Goal: Information Seeking & Learning: Understand process/instructions

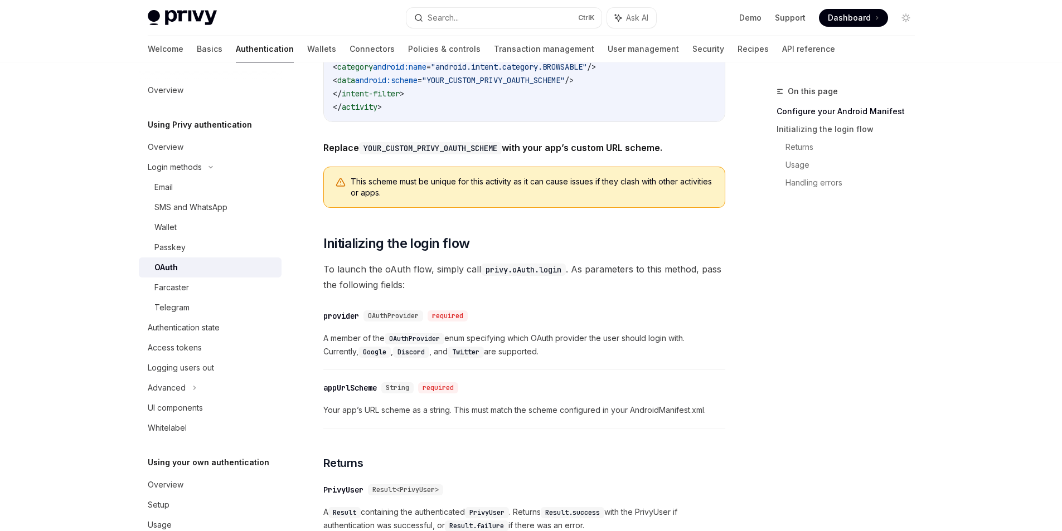
scroll to position [780, 0]
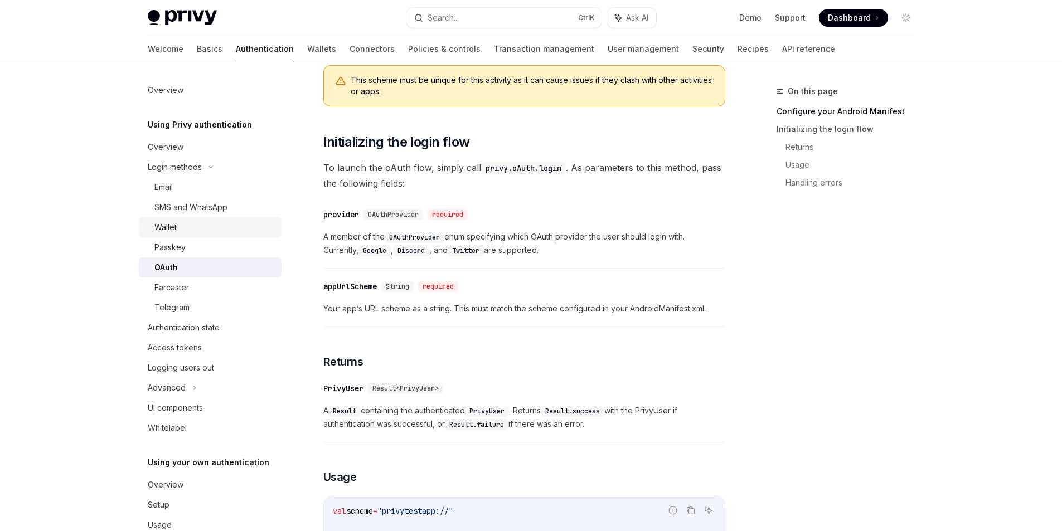
click at [229, 229] on div "Wallet" at bounding box center [214, 227] width 120 height 13
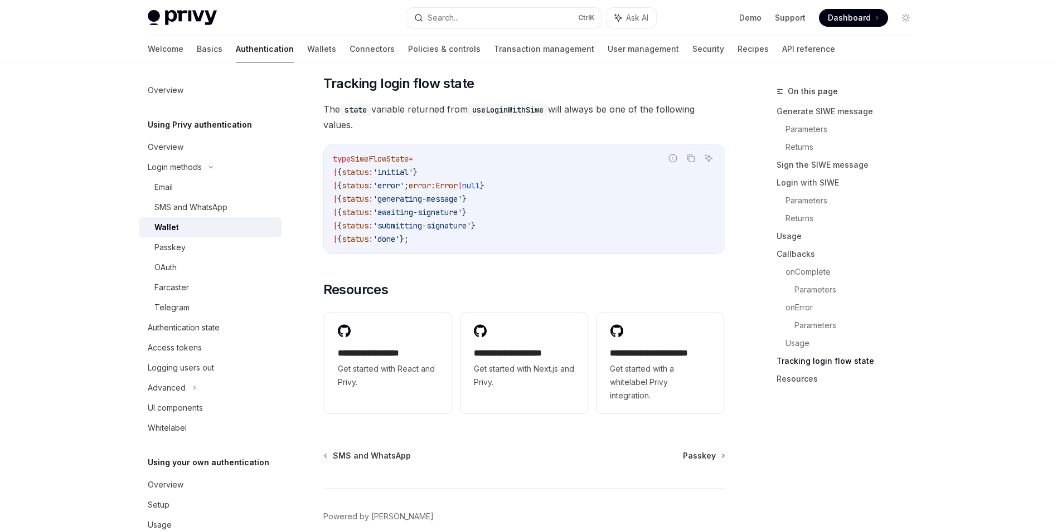
scroll to position [2855, 0]
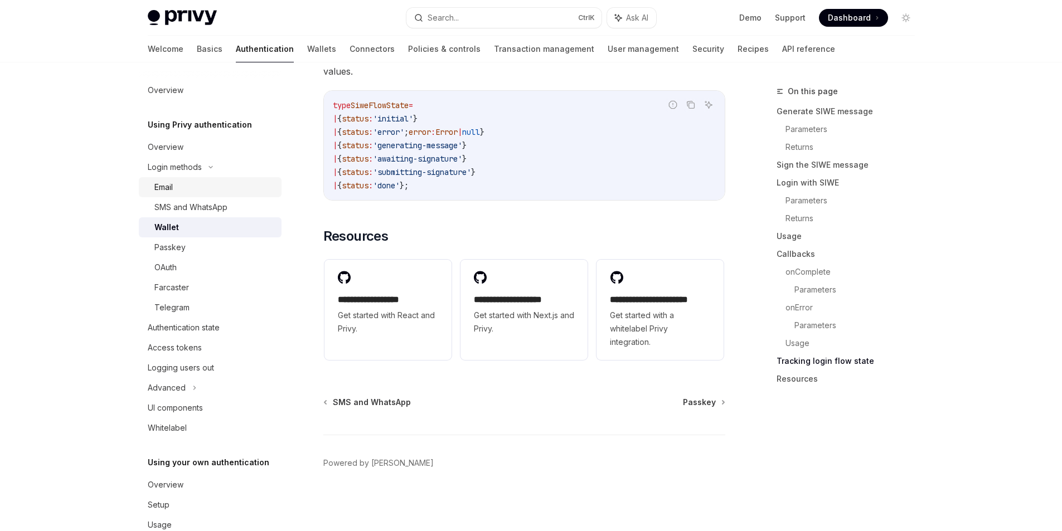
click at [185, 187] on div "Email" at bounding box center [214, 187] width 120 height 13
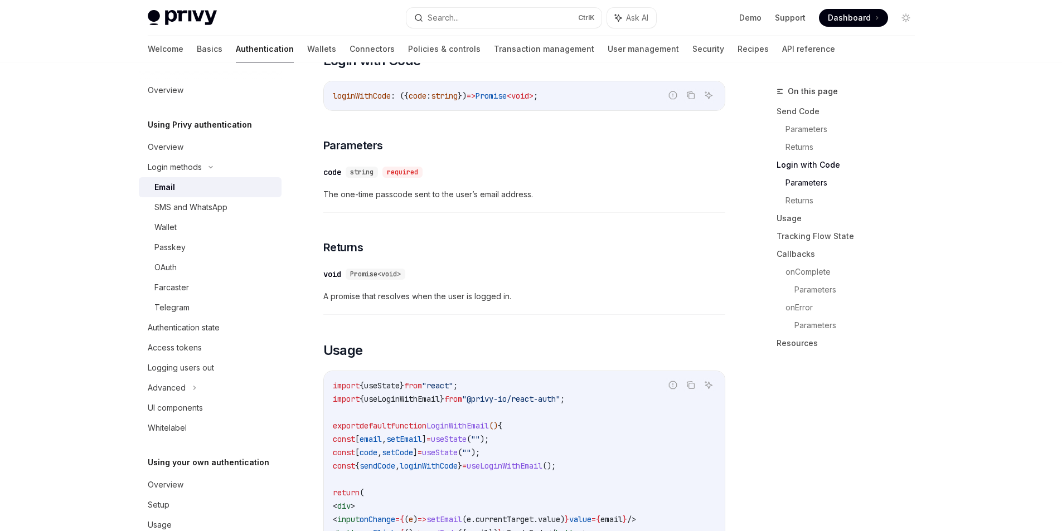
scroll to position [781, 0]
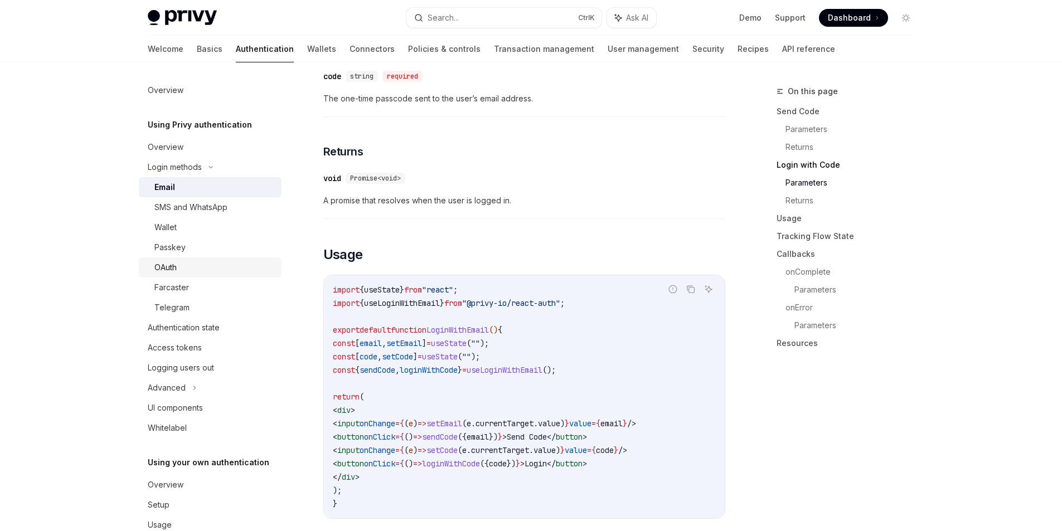
click at [199, 267] on div "OAuth" at bounding box center [214, 267] width 120 height 13
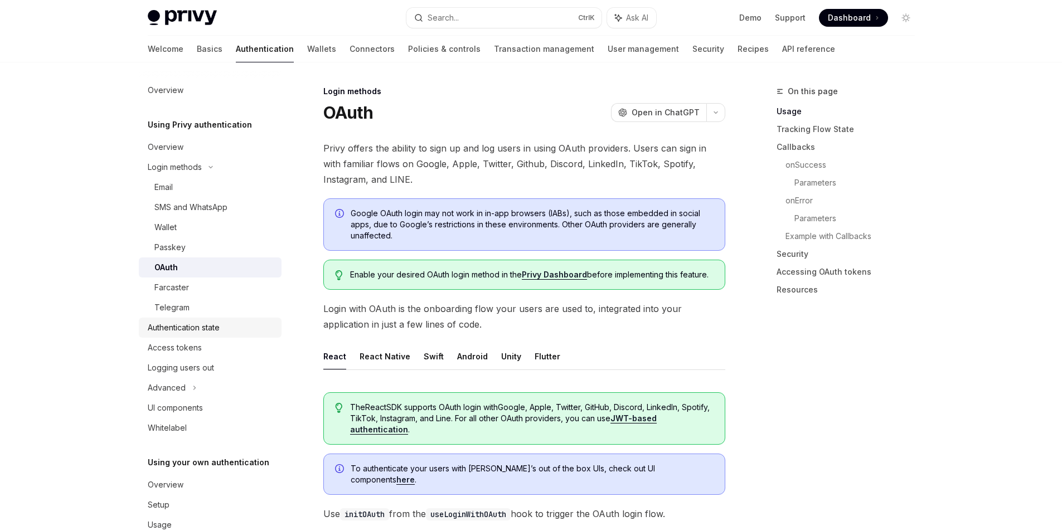
click at [214, 332] on div "Authentication state" at bounding box center [184, 327] width 72 height 13
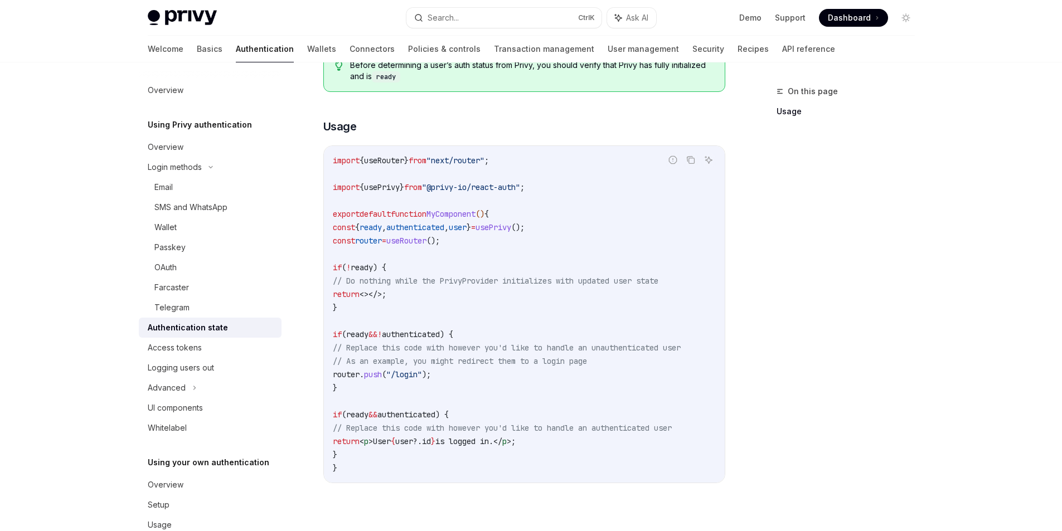
scroll to position [56, 0]
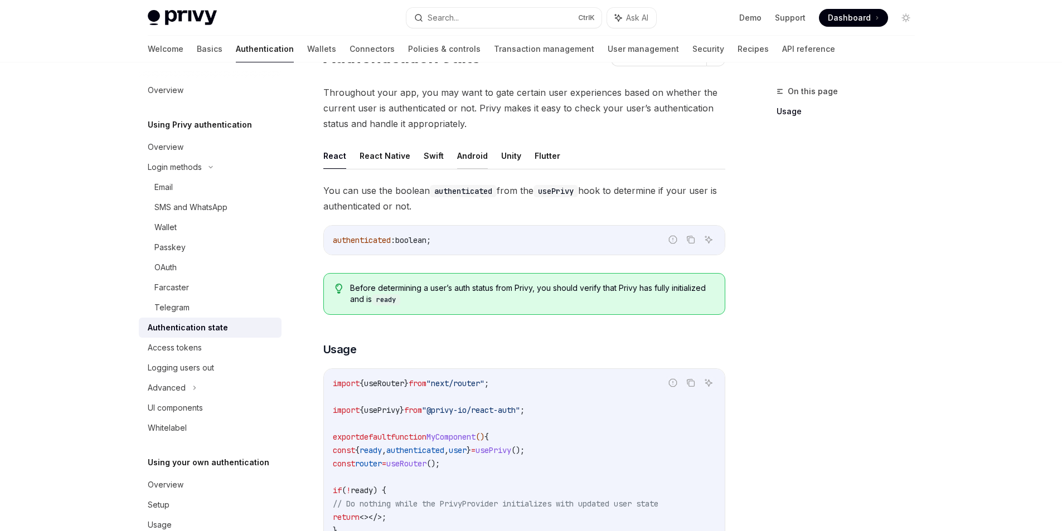
click at [468, 154] on button "Android" at bounding box center [472, 156] width 31 height 26
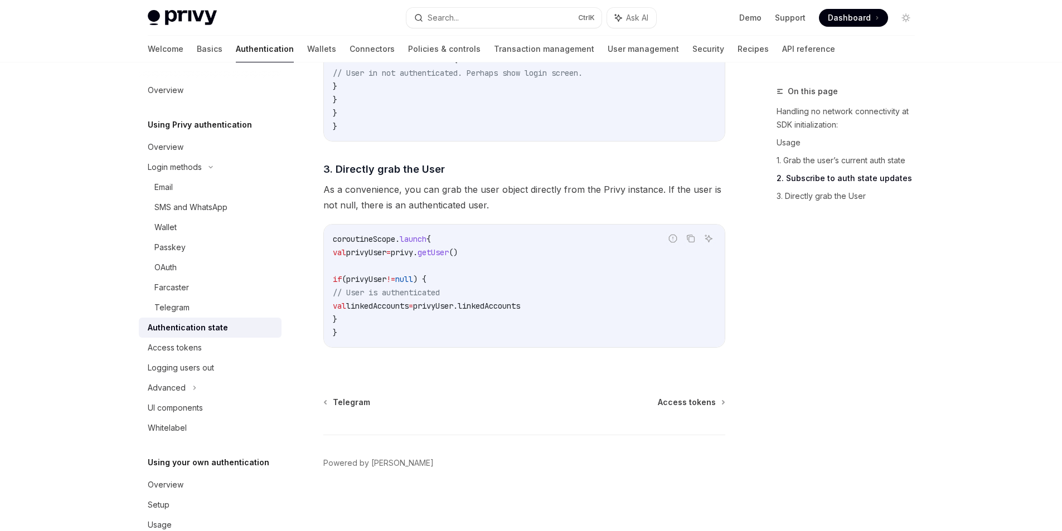
scroll to position [940, 0]
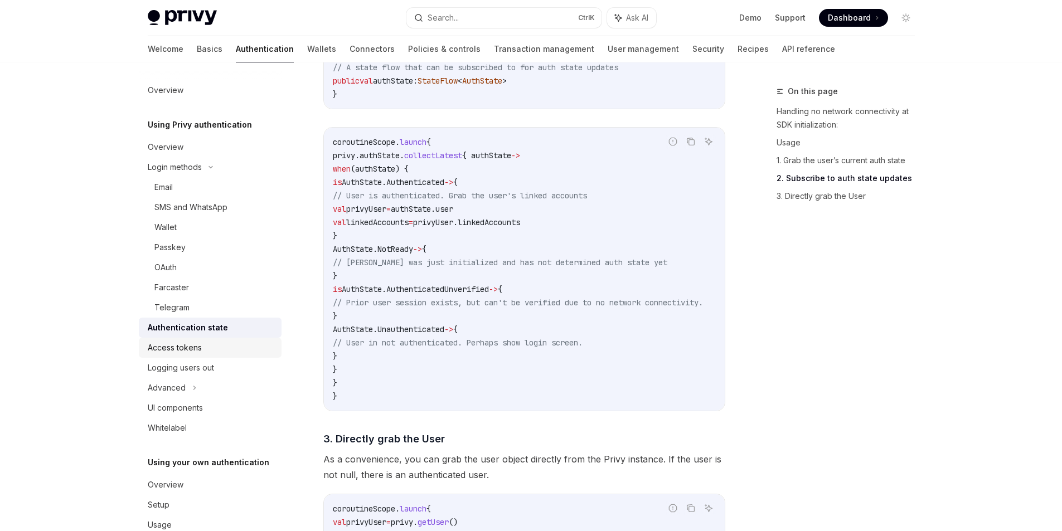
click at [197, 354] on div "Access tokens" at bounding box center [175, 347] width 54 height 13
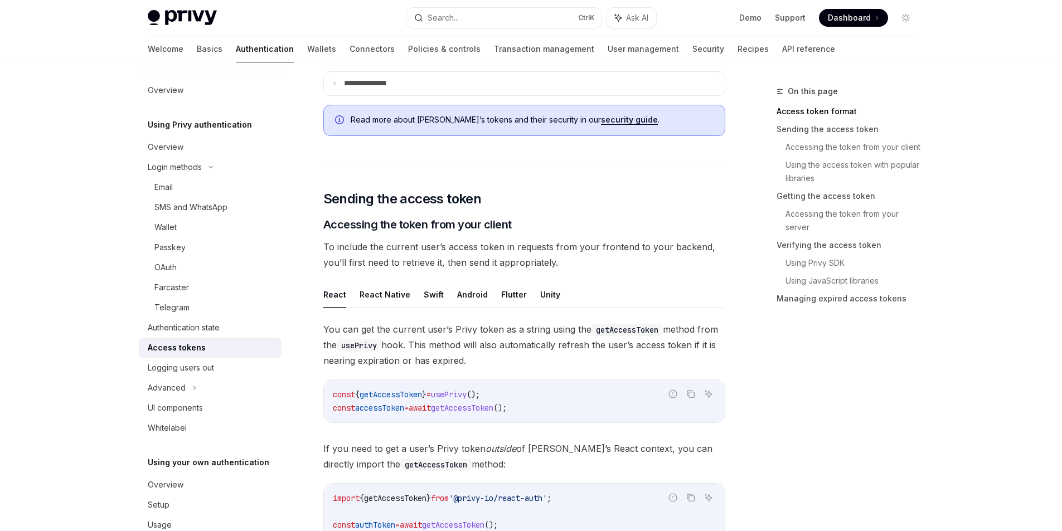
scroll to position [446, 0]
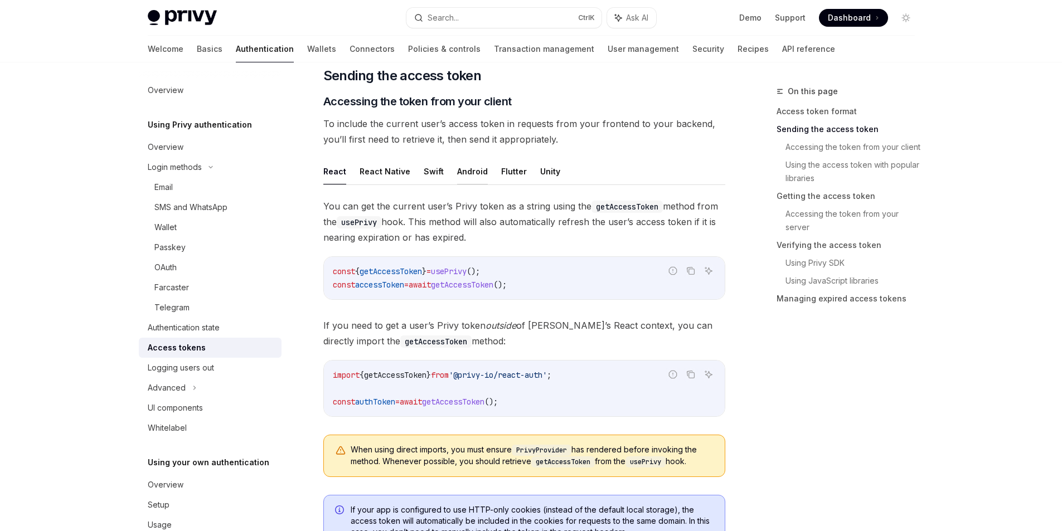
click at [471, 176] on button "Android" at bounding box center [472, 171] width 31 height 26
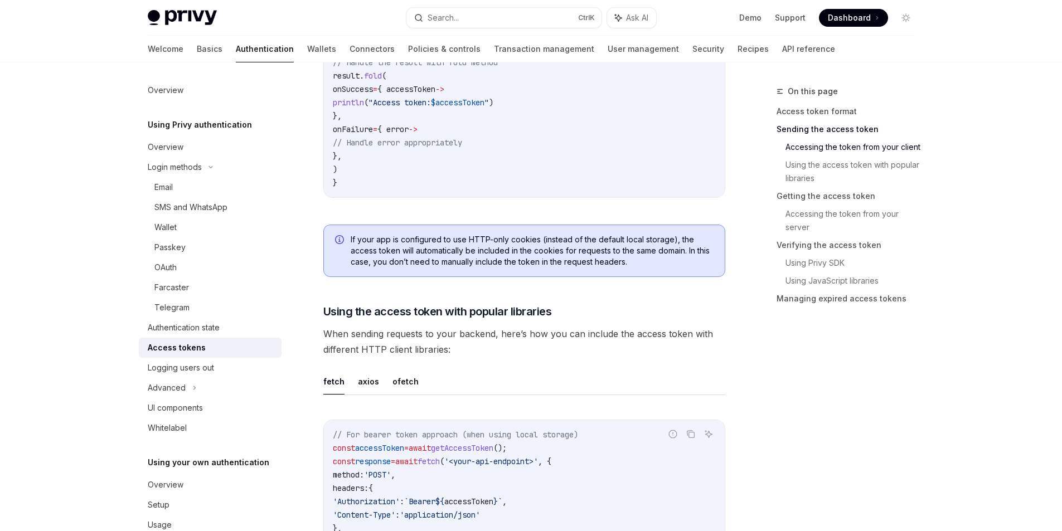
scroll to position [892, 0]
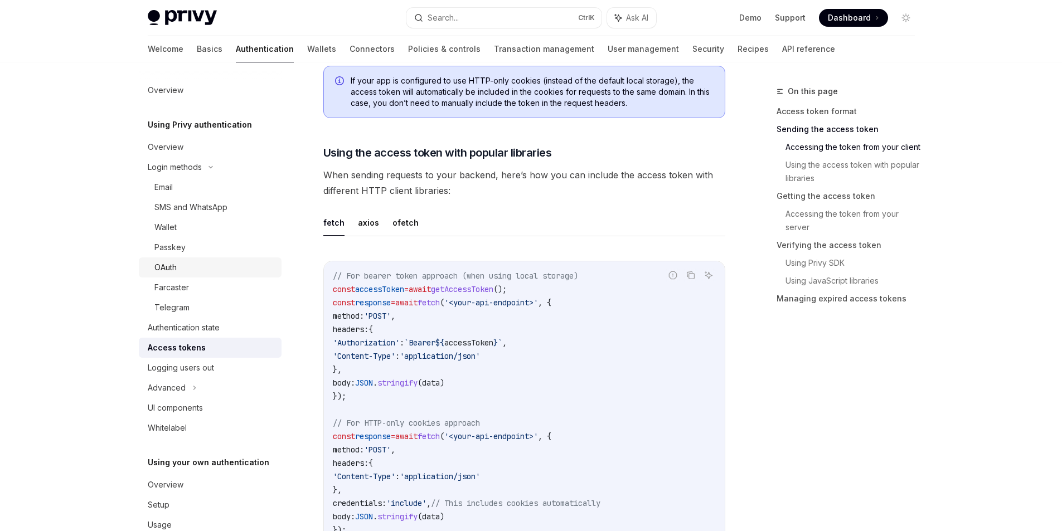
click at [199, 264] on div "OAuth" at bounding box center [214, 267] width 120 height 13
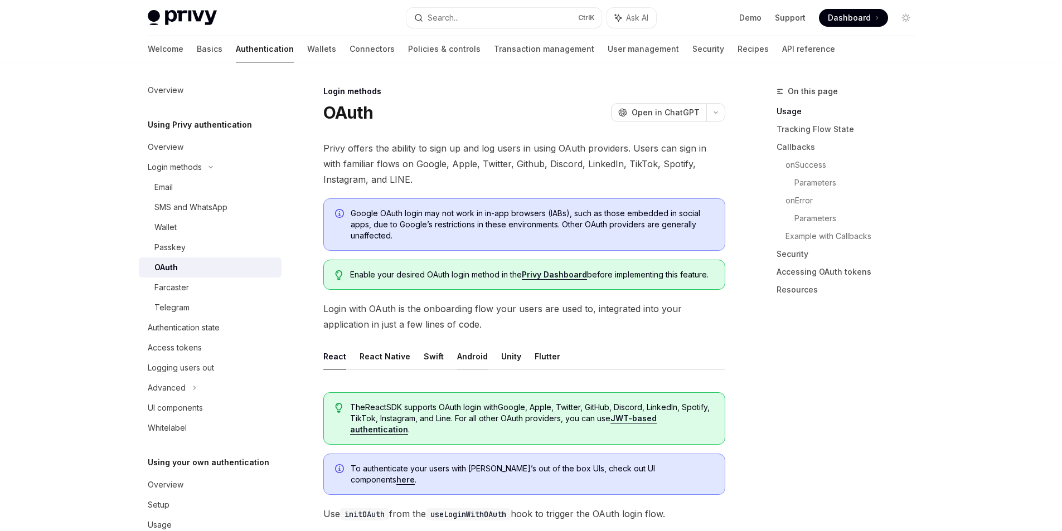
click at [464, 352] on button "Android" at bounding box center [472, 356] width 31 height 26
type textarea "*"
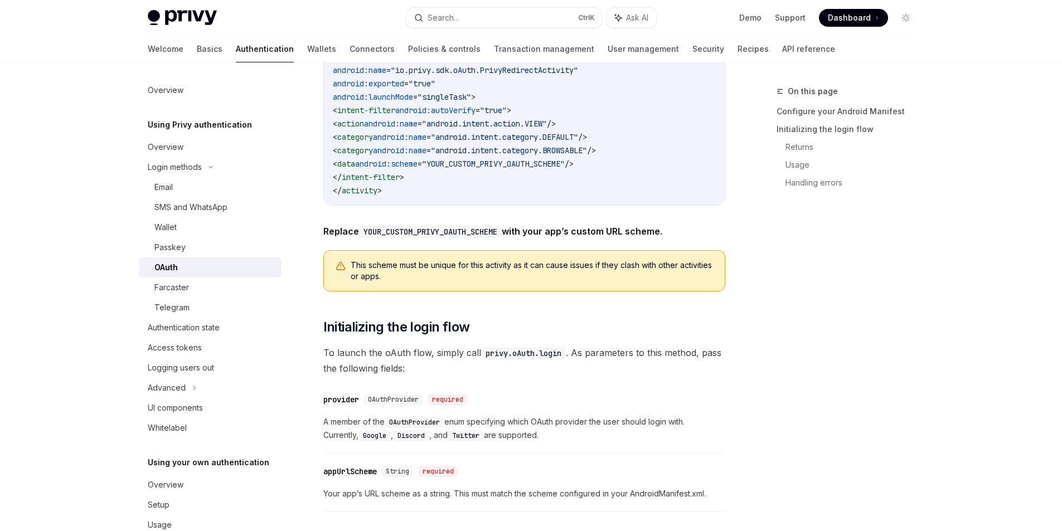
scroll to position [446, 0]
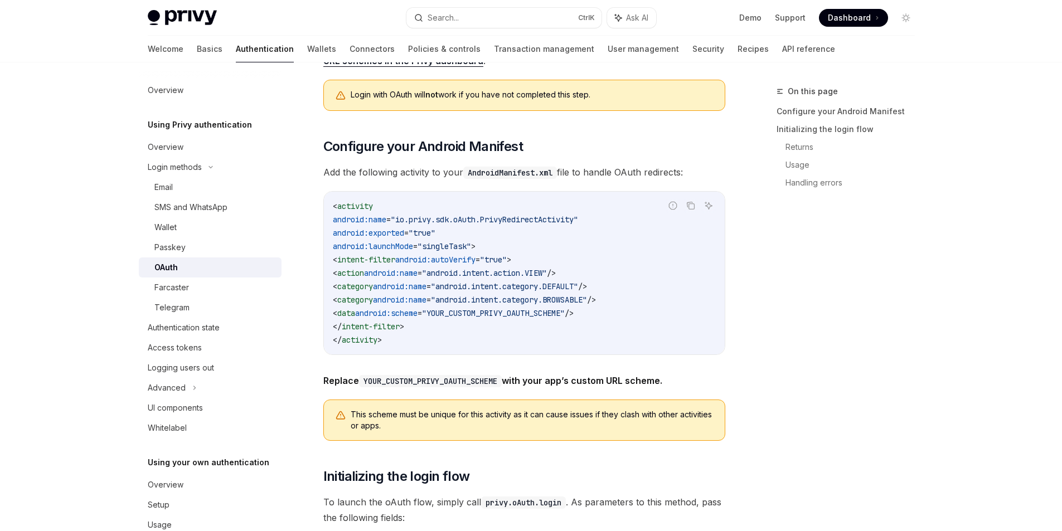
click at [91, 217] on div "Privy Docs home page Search... Ctrl K Ask AI Demo Support Dashboard Dashboard S…" at bounding box center [531, 516] width 1062 height 1925
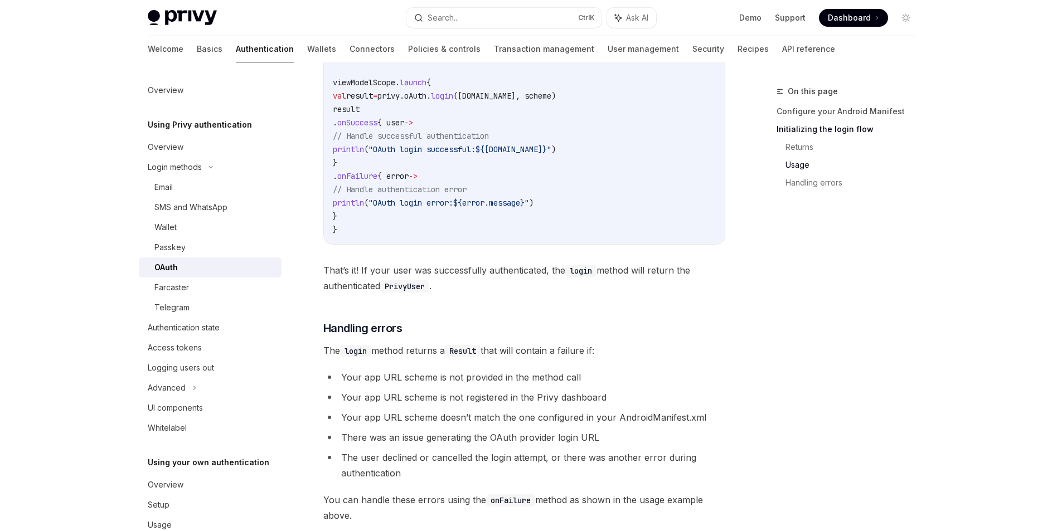
scroll to position [1338, 0]
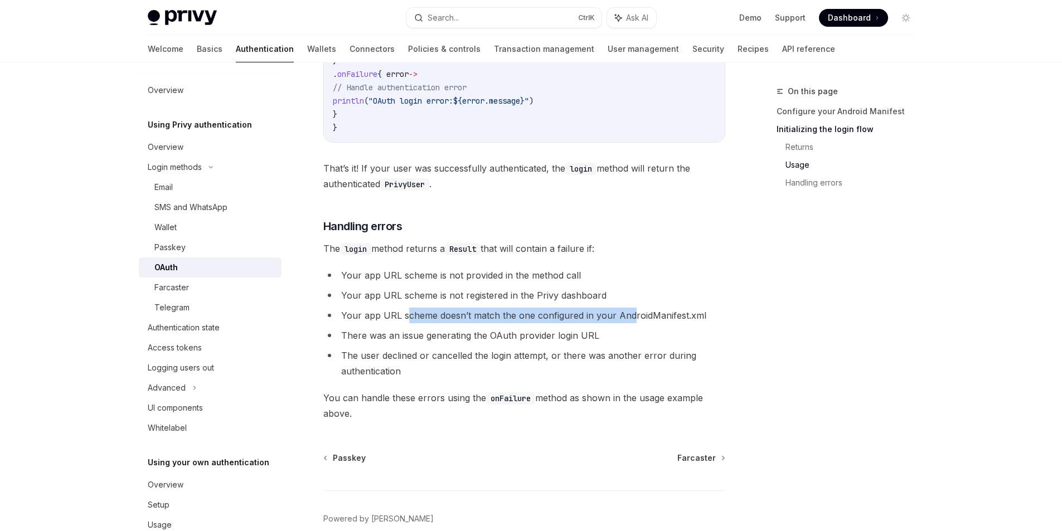
drag, startPoint x: 404, startPoint y: 316, endPoint x: 631, endPoint y: 313, distance: 227.0
click at [631, 313] on li "Your app URL scheme doesn’t match the one configured in your AndroidManifest.xml" at bounding box center [524, 316] width 402 height 16
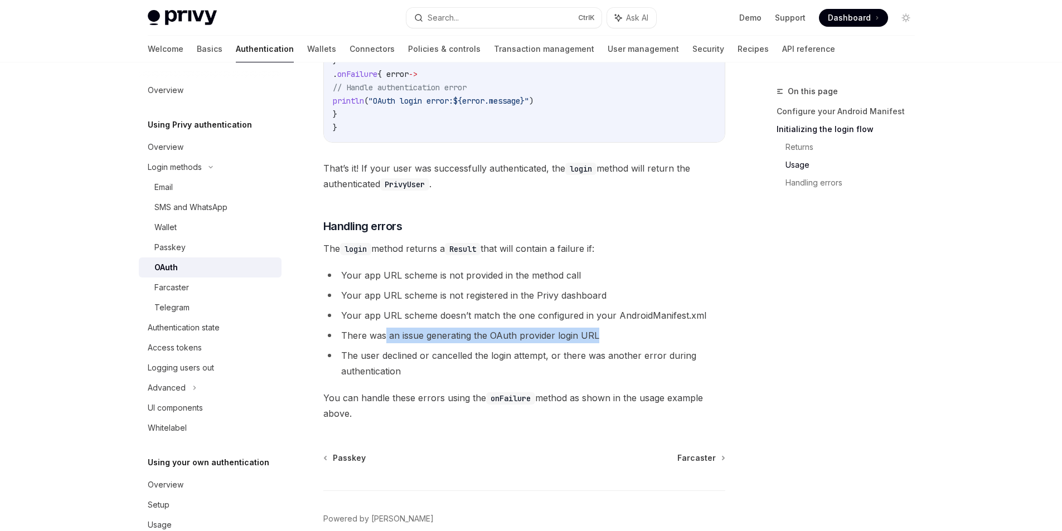
drag, startPoint x: 386, startPoint y: 338, endPoint x: 630, endPoint y: 334, distance: 243.7
click at [630, 334] on li "There was an issue generating the OAuth provider login URL" at bounding box center [524, 336] width 402 height 16
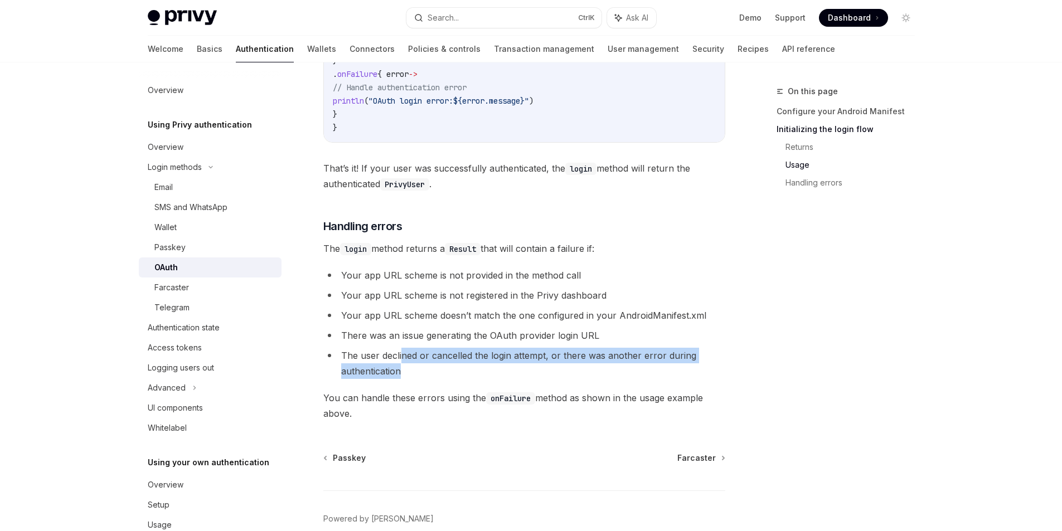
drag, startPoint x: 403, startPoint y: 357, endPoint x: 726, endPoint y: 365, distance: 323.0
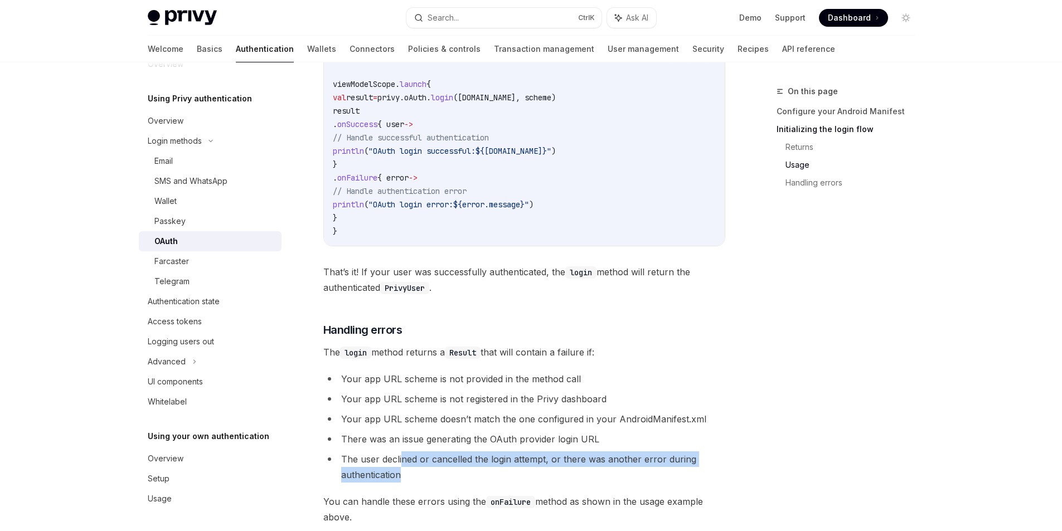
scroll to position [1393, 0]
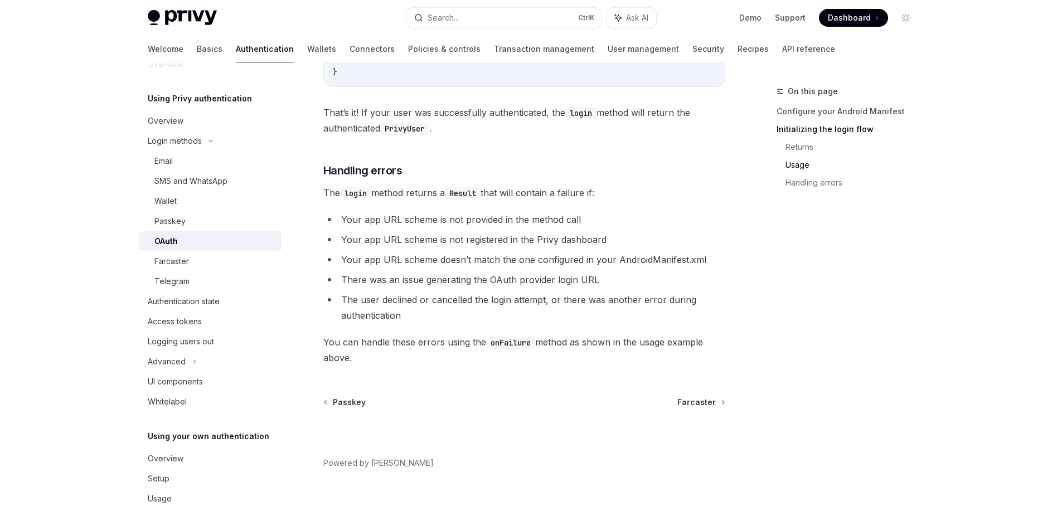
click at [656, 229] on ul "Your app URL scheme is not provided in the method call Your app URL scheme is n…" at bounding box center [524, 268] width 402 height 112
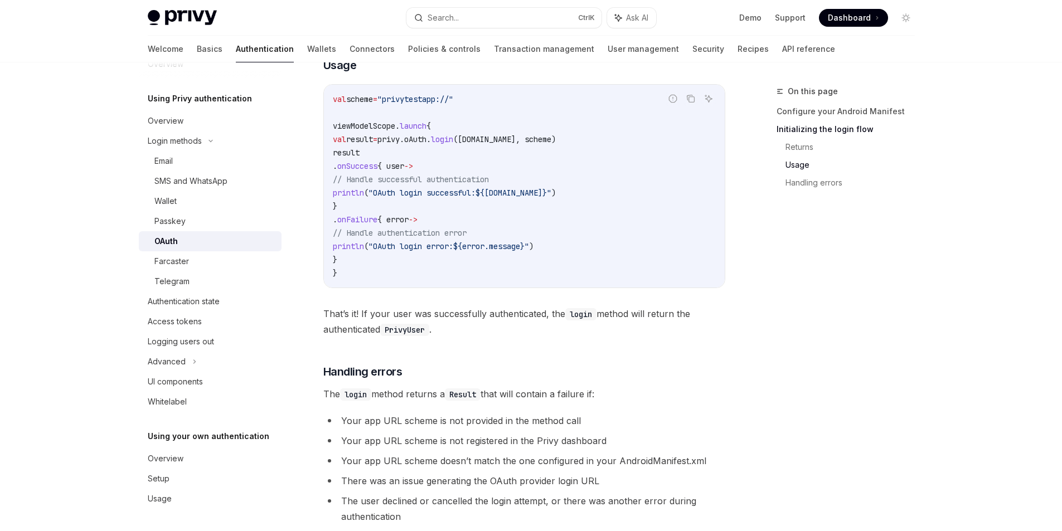
scroll to position [1115, 0]
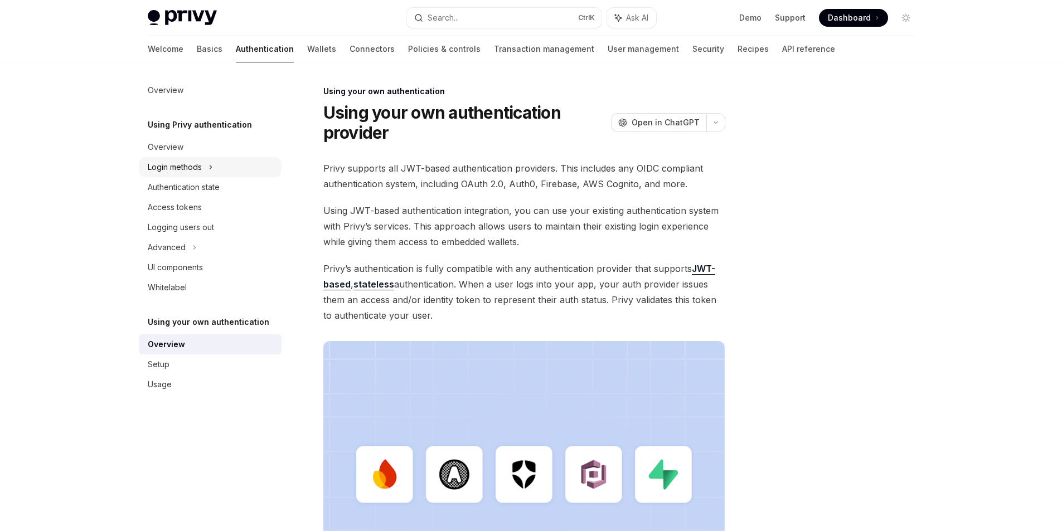
click at [190, 168] on div "Login methods" at bounding box center [175, 167] width 54 height 13
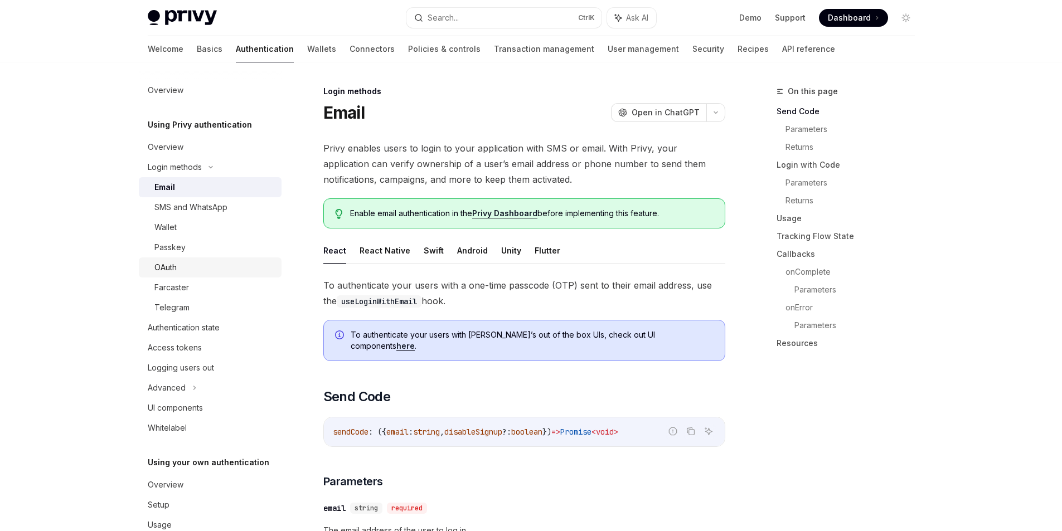
click at [174, 267] on div "OAuth" at bounding box center [165, 267] width 22 height 13
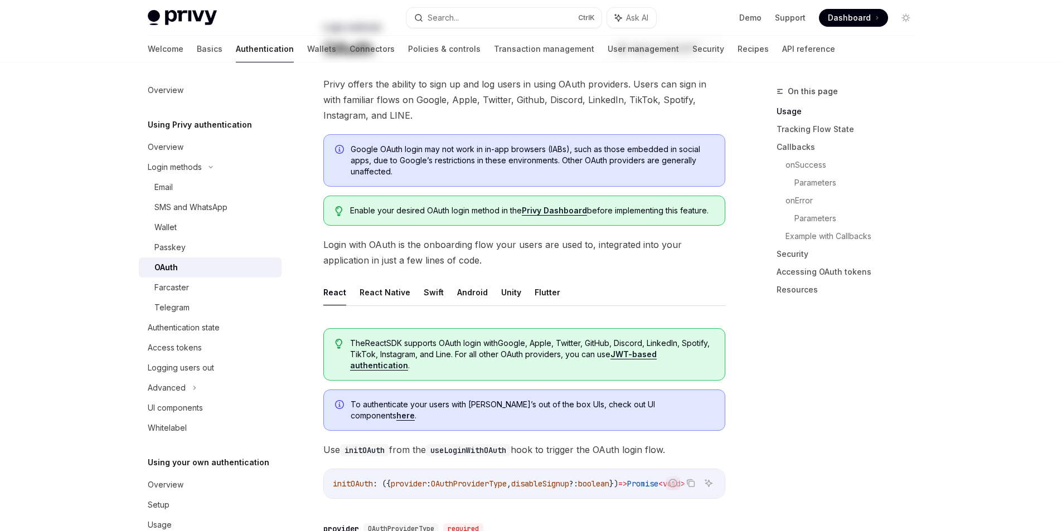
scroll to position [279, 0]
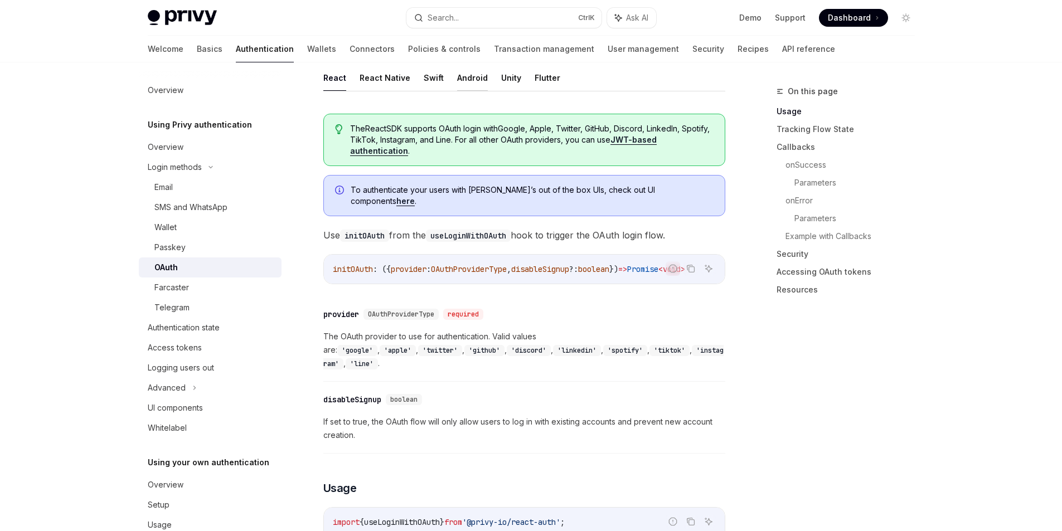
click at [466, 76] on button "Android" at bounding box center [472, 78] width 31 height 26
type textarea "*"
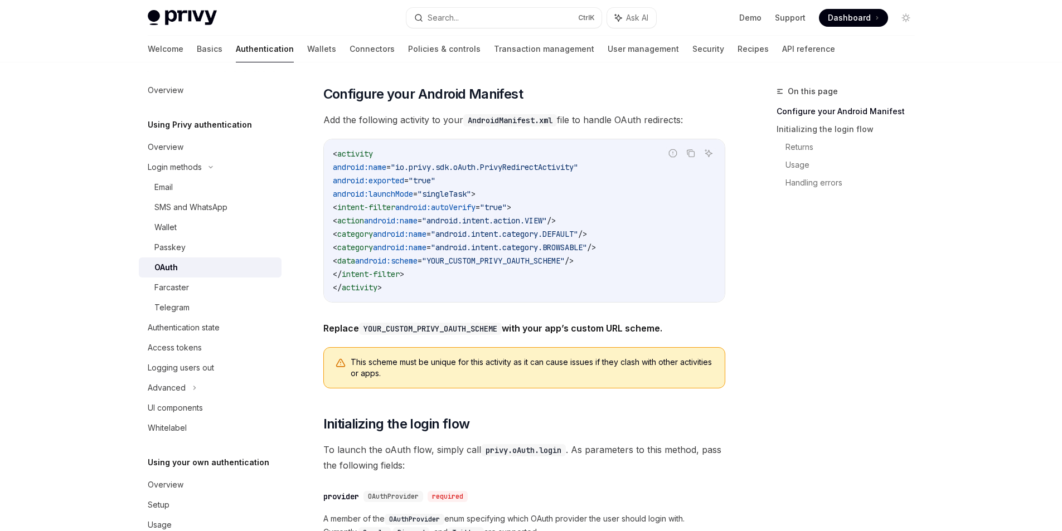
scroll to position [502, 0]
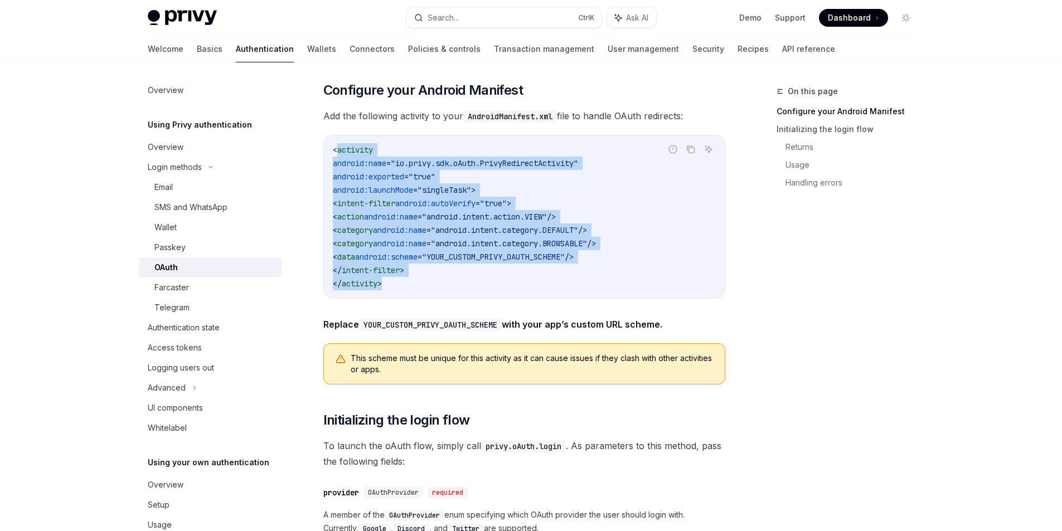
drag, startPoint x: 399, startPoint y: 284, endPoint x: 336, endPoint y: 143, distance: 153.8
click at [336, 143] on code "< activity android:name = "io.privy.sdk.oAuth.PrivyRedirectActivity" android:ex…" at bounding box center [524, 216] width 383 height 147
click at [538, 256] on span ""YOUR_CUSTOM_PRIVY_OAUTH_SCHEME"" at bounding box center [493, 257] width 143 height 10
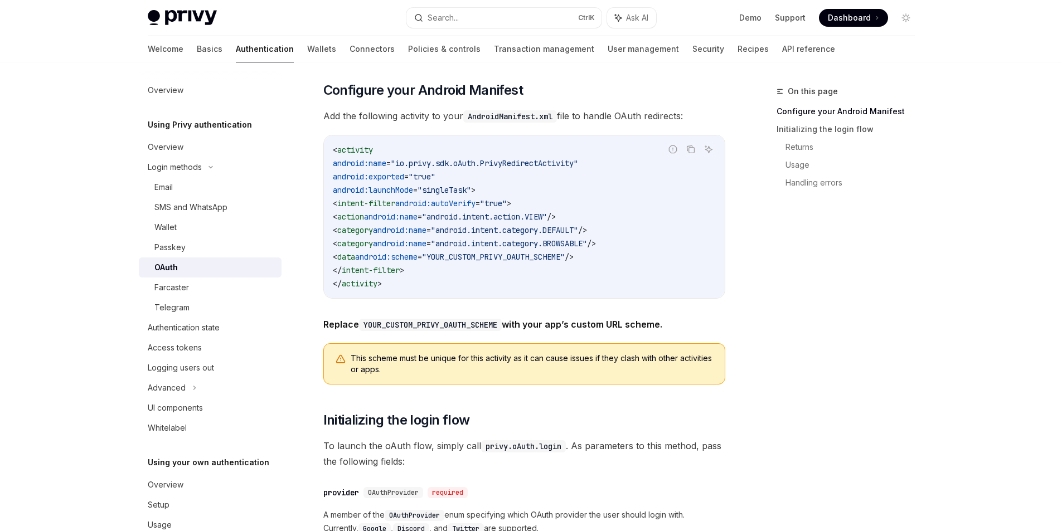
click at [543, 256] on span ""YOUR_CUSTOM_PRIVY_OAUTH_SCHEME"" at bounding box center [493, 257] width 143 height 10
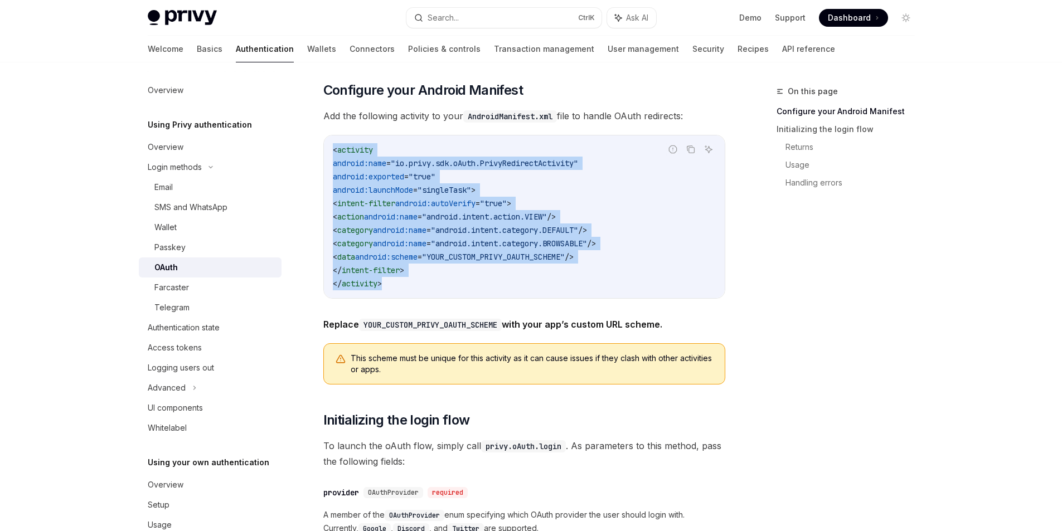
drag, startPoint x: 393, startPoint y: 282, endPoint x: 335, endPoint y: 148, distance: 145.8
click at [335, 148] on code "< activity android:name = "io.privy.sdk.oAuth.PrivyRedirectActivity" android:ex…" at bounding box center [524, 216] width 383 height 147
copy code "< activity android:name = "io.privy.sdk.oAuth.PrivyRedirectActivity" android:ex…"
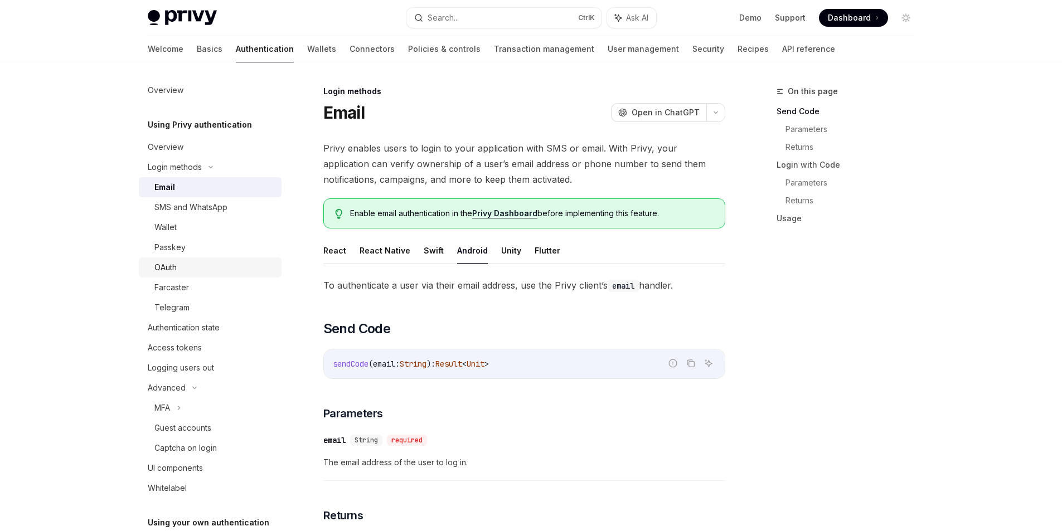
click at [169, 263] on div "OAuth" at bounding box center [165, 267] width 22 height 13
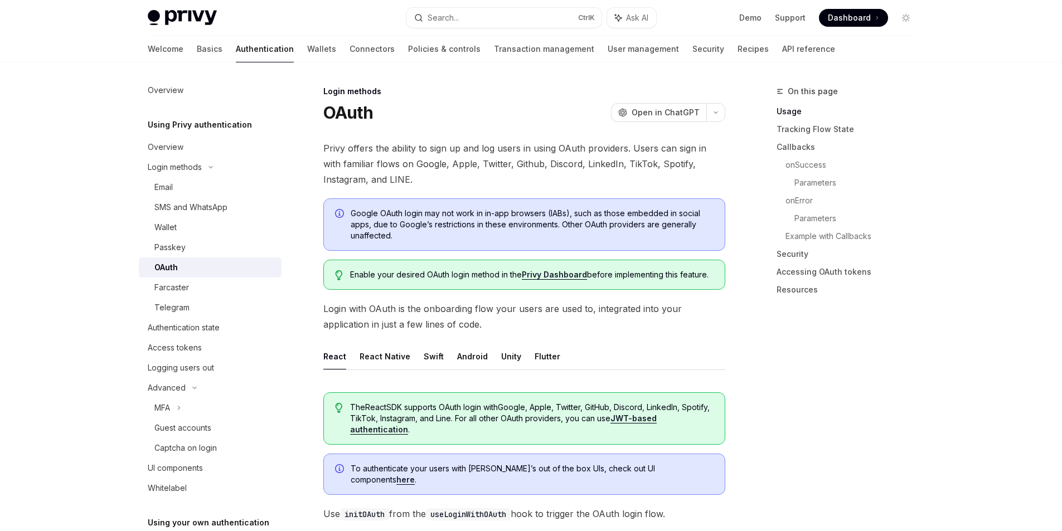
scroll to position [56, 0]
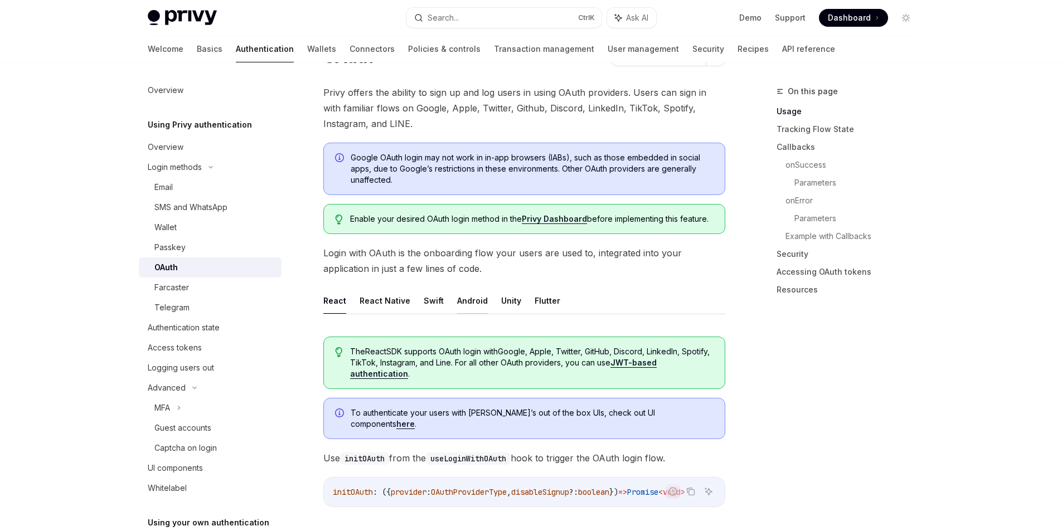
click at [458, 294] on button "Android" at bounding box center [472, 301] width 31 height 26
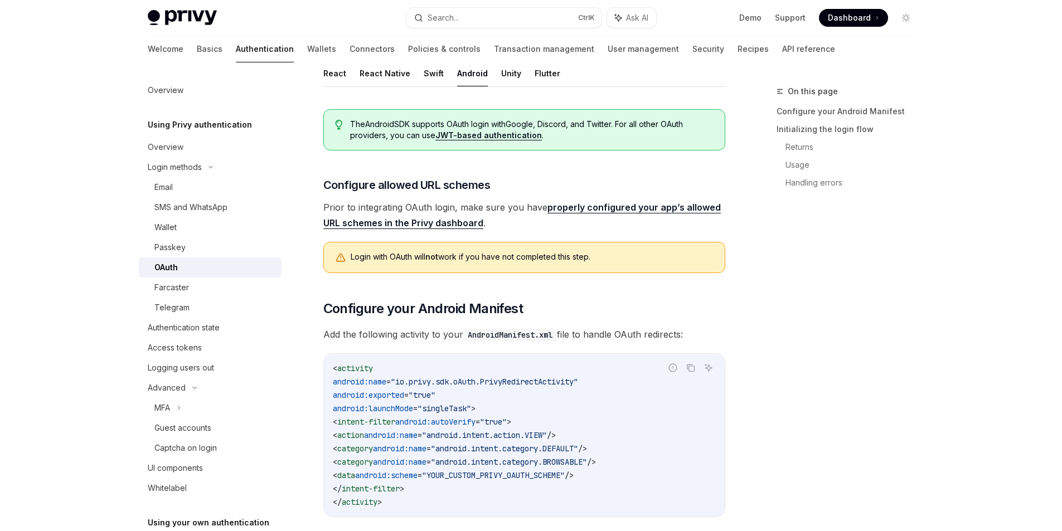
scroll to position [335, 0]
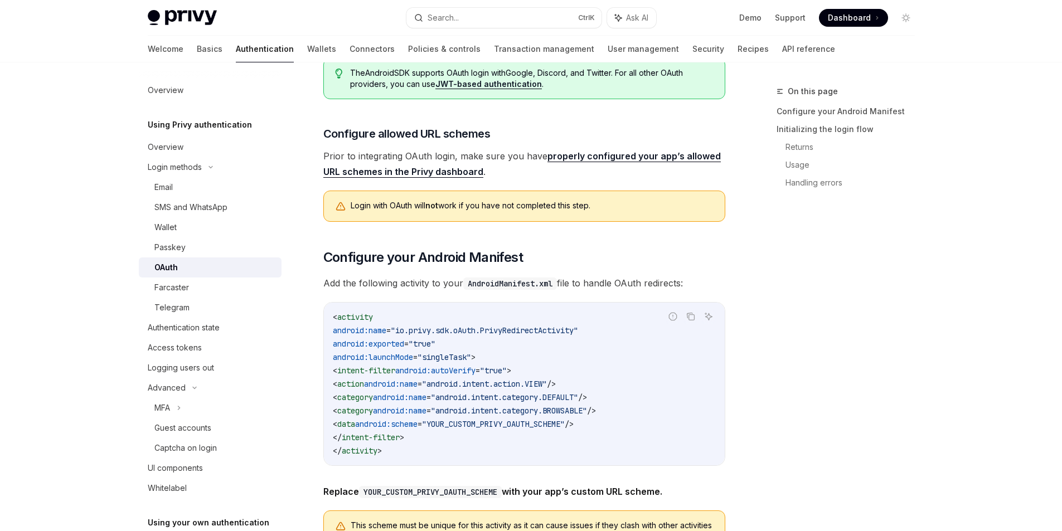
click at [579, 158] on link "properly configured your app’s allowed URL schemes in the Privy dashboard" at bounding box center [522, 164] width 398 height 27
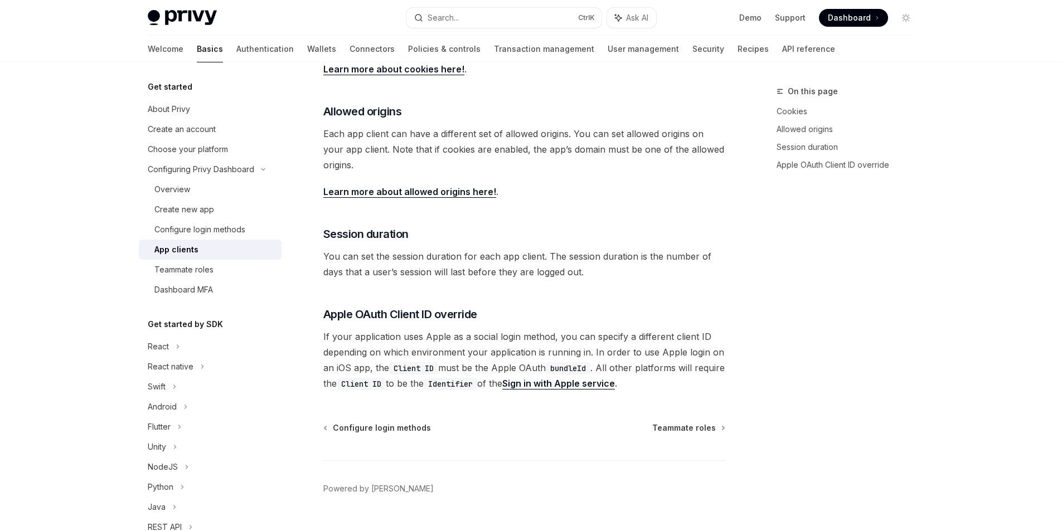
scroll to position [62, 0]
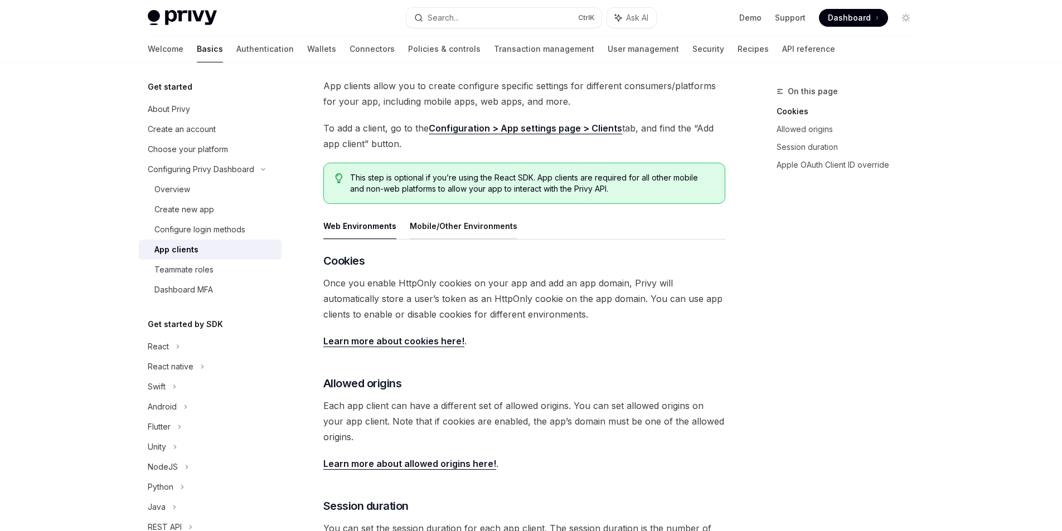
click at [456, 222] on button "Mobile/Other Environments" at bounding box center [464, 226] width 108 height 26
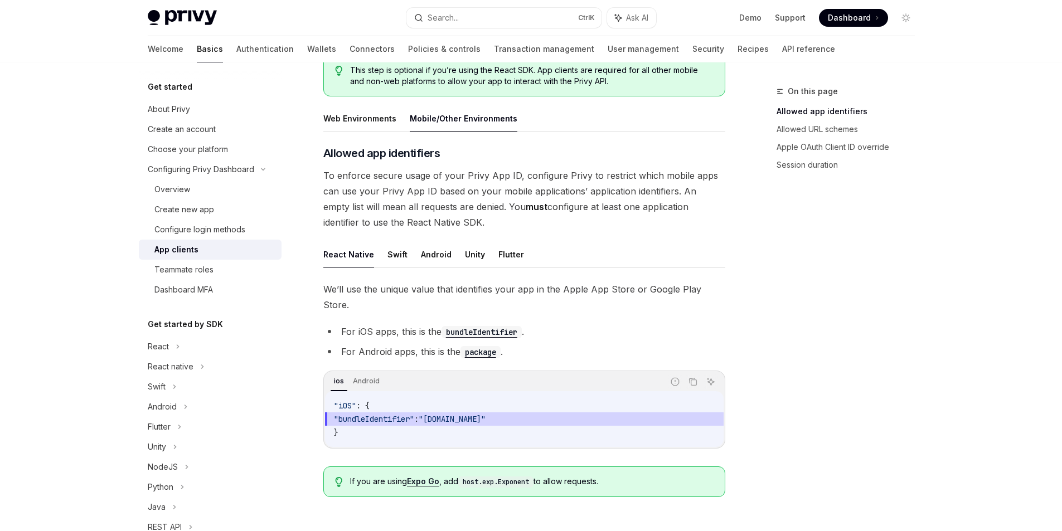
scroll to position [174, 0]
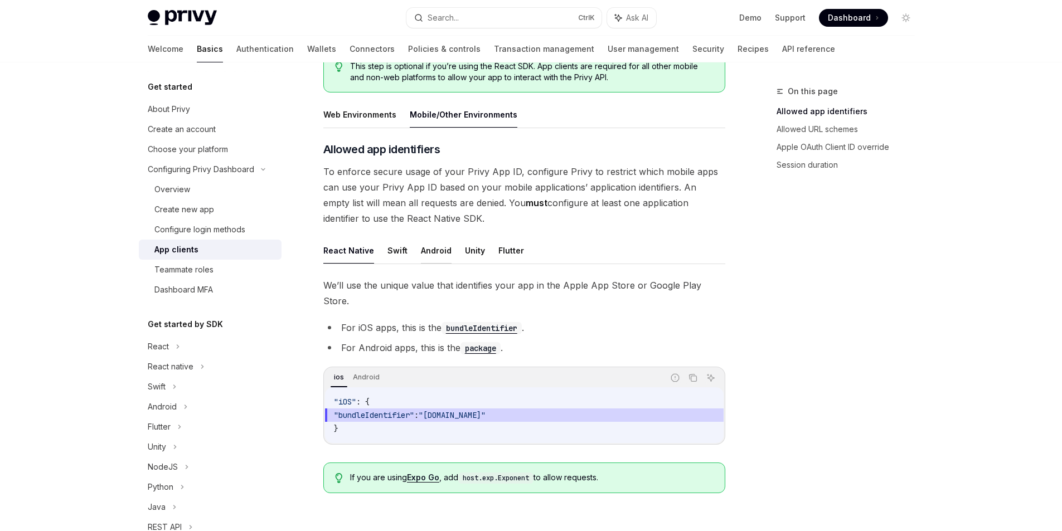
click at [438, 253] on button "Android" at bounding box center [436, 251] width 31 height 26
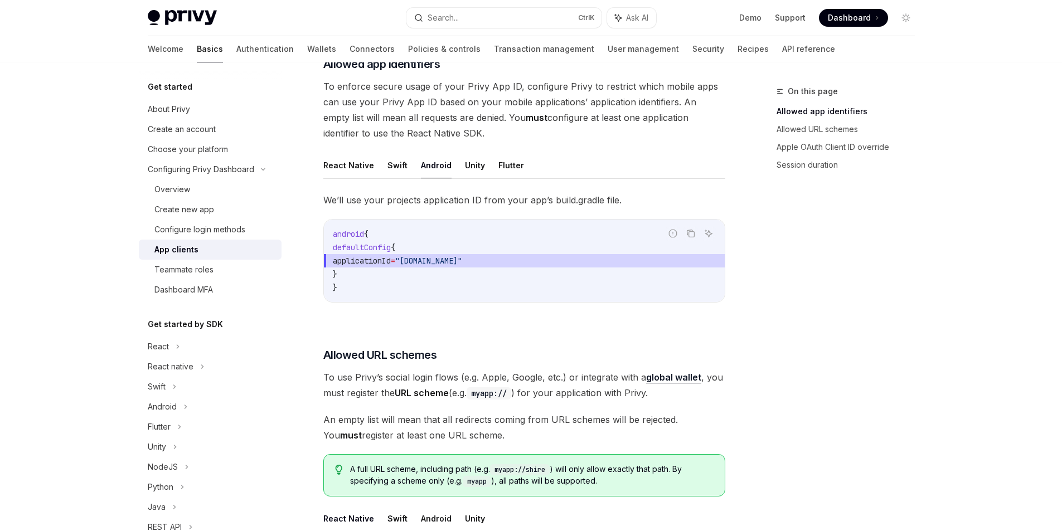
scroll to position [285, 0]
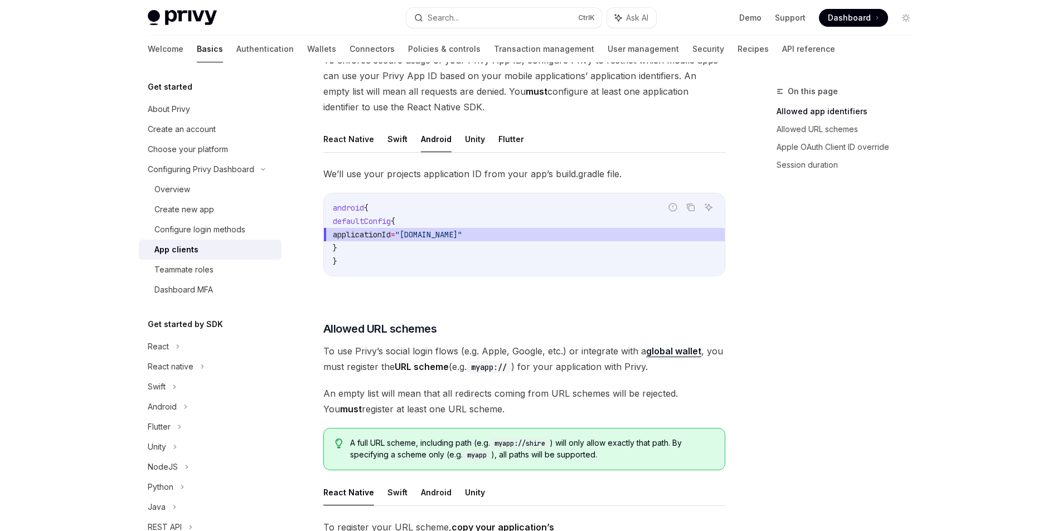
drag, startPoint x: 363, startPoint y: 245, endPoint x: 350, endPoint y: 220, distance: 27.7
click at [350, 220] on code "android { defaultConfig { applicationId = "[DOMAIN_NAME]" } }" at bounding box center [524, 234] width 383 height 67
copy code "defaultConfig { applicationId = "[DOMAIN_NAME]" }"
click at [853, 239] on div "On this page Allowed app identifiers Allowed URL schemes Apple OAuth Client ID …" at bounding box center [839, 308] width 170 height 447
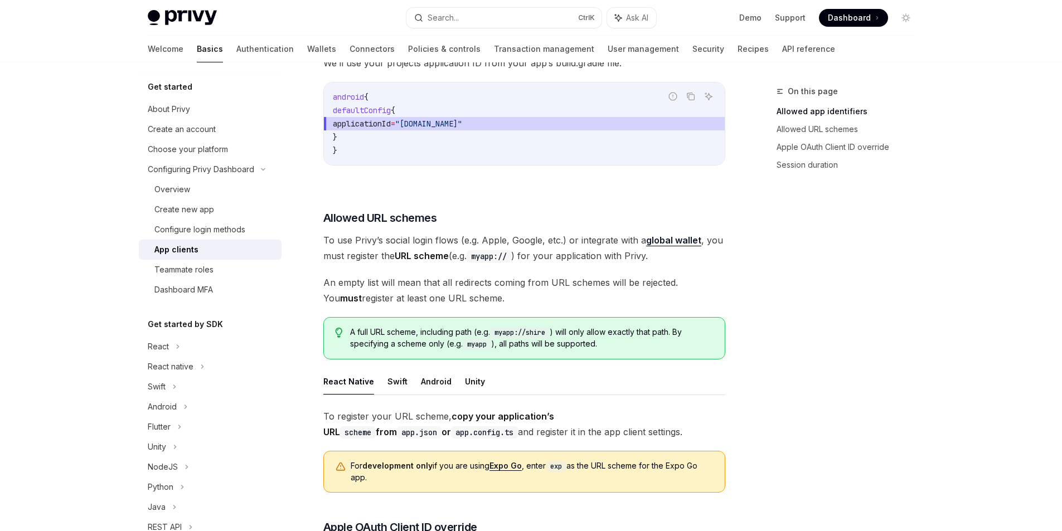
scroll to position [397, 0]
click at [443, 384] on button "Android" at bounding box center [436, 381] width 31 height 26
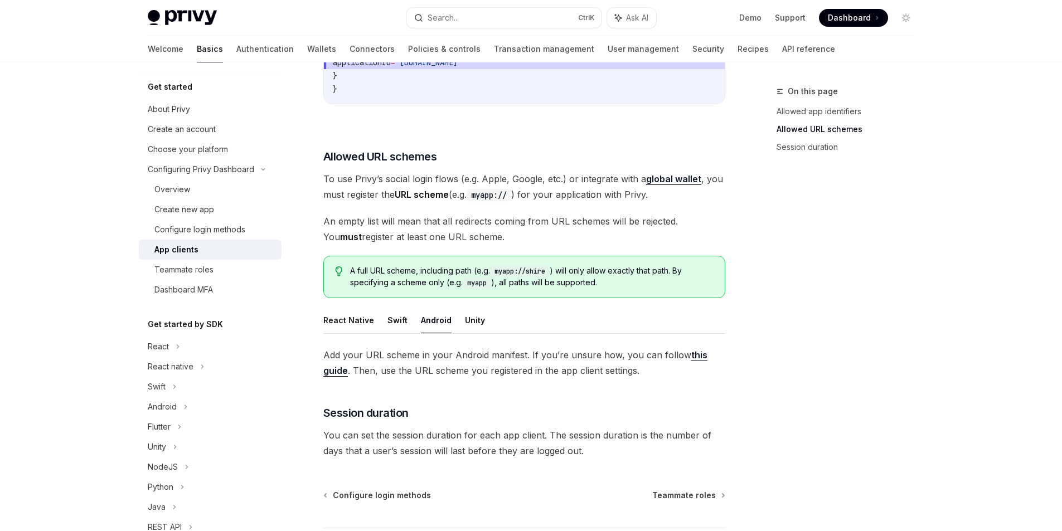
scroll to position [551, 0]
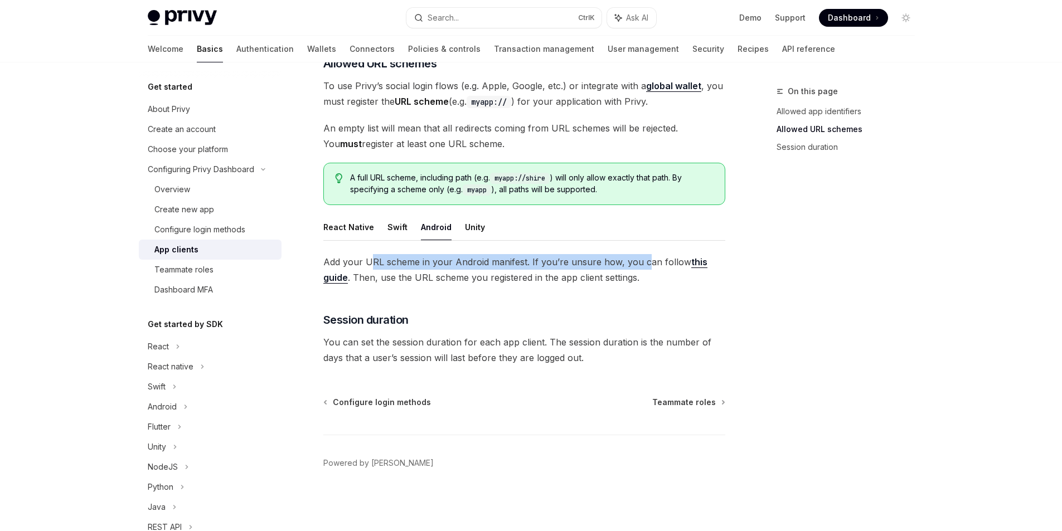
drag, startPoint x: 374, startPoint y: 259, endPoint x: 642, endPoint y: 263, distance: 268.2
click at [642, 263] on span "Add your URL scheme in your Android manifest. If you’re unsure how, you can fol…" at bounding box center [524, 269] width 402 height 31
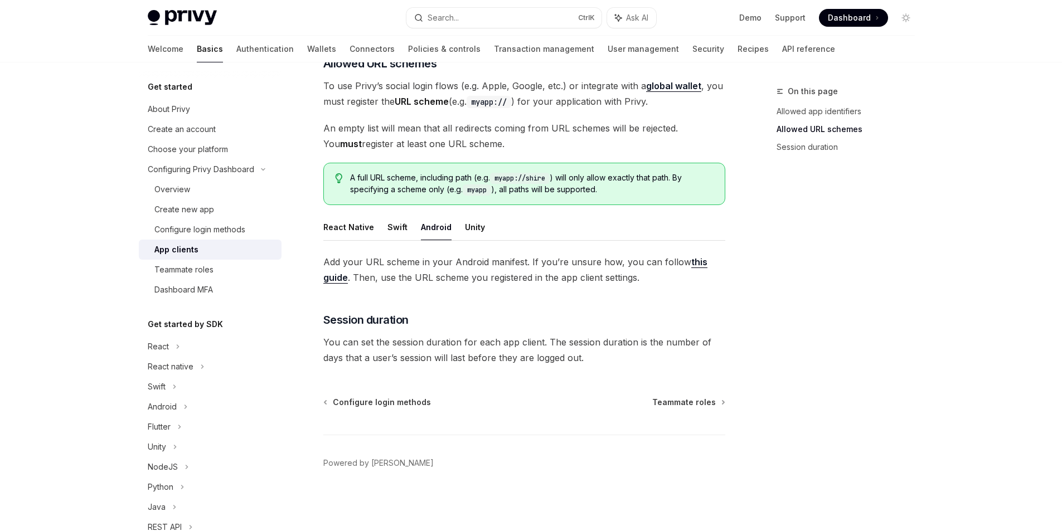
click at [664, 282] on span "Add your URL scheme in your Android manifest. If you’re unsure how, you can fol…" at bounding box center [524, 269] width 402 height 31
drag, startPoint x: 498, startPoint y: 178, endPoint x: 550, endPoint y: 174, distance: 52.0
click at [550, 174] on code "myapp://shire" at bounding box center [520, 178] width 60 height 11
copy code "myapp://shir"
click at [525, 177] on code "myapp://shire" at bounding box center [520, 178] width 60 height 11
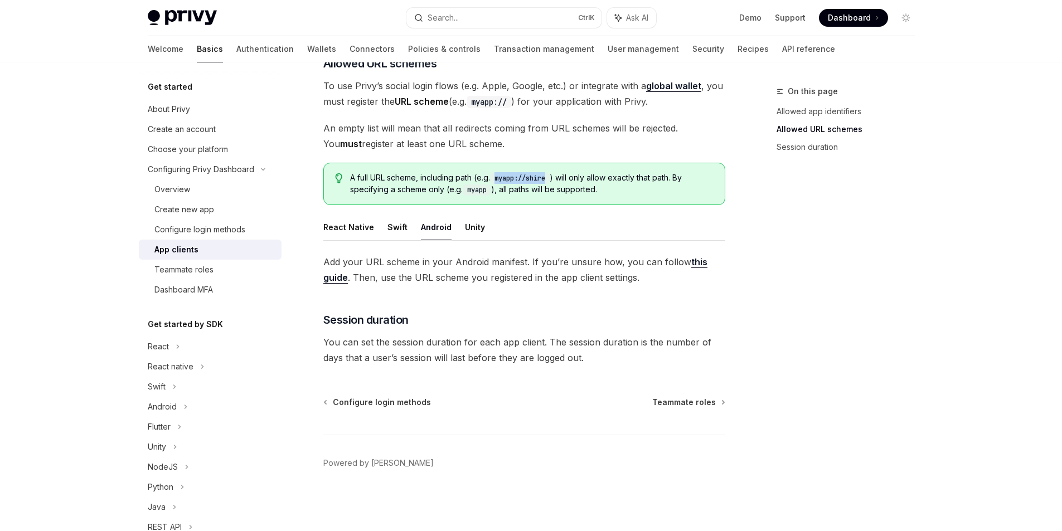
drag, startPoint x: 498, startPoint y: 180, endPoint x: 552, endPoint y: 174, distance: 53.8
click at [550, 174] on code "myapp://shire" at bounding box center [520, 178] width 60 height 11
copy code "myapp://shire"
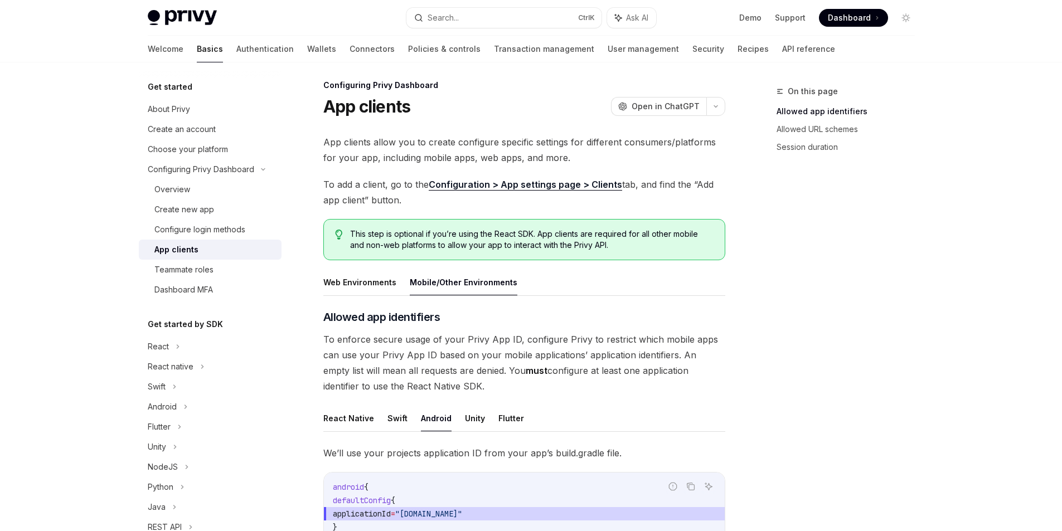
scroll to position [0, 0]
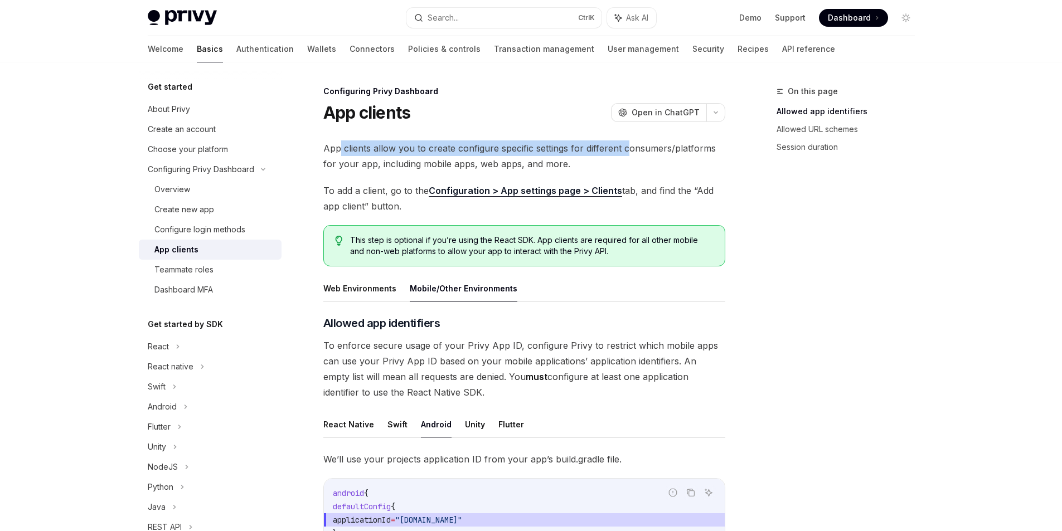
drag, startPoint x: 339, startPoint y: 152, endPoint x: 625, endPoint y: 148, distance: 286.1
click at [625, 148] on span "App clients allow you to create configure specific settings for different consu…" at bounding box center [524, 156] width 402 height 31
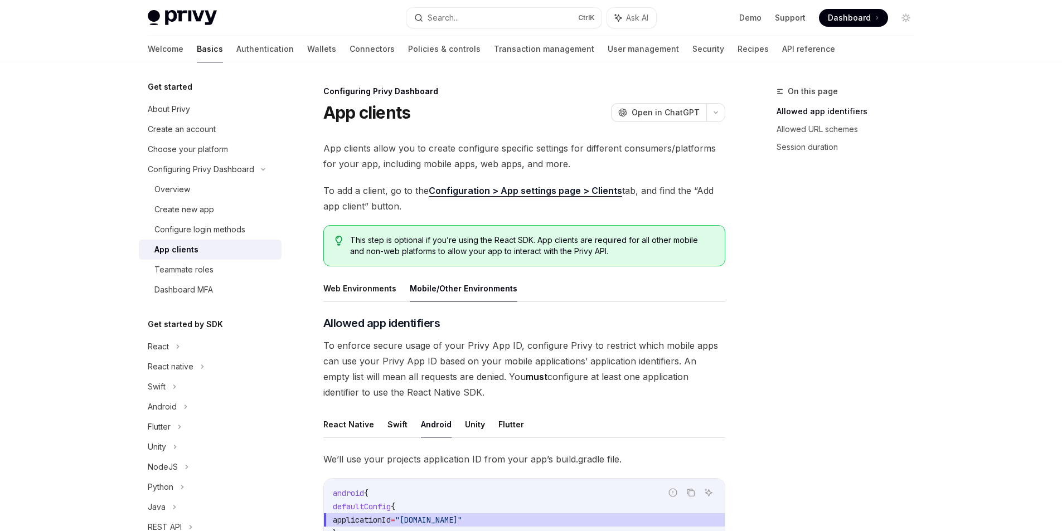
click at [577, 168] on span "App clients allow you to create configure specific settings for different consu…" at bounding box center [524, 156] width 402 height 31
click at [577, 162] on span "App clients allow you to create configure specific settings for different consu…" at bounding box center [524, 156] width 402 height 31
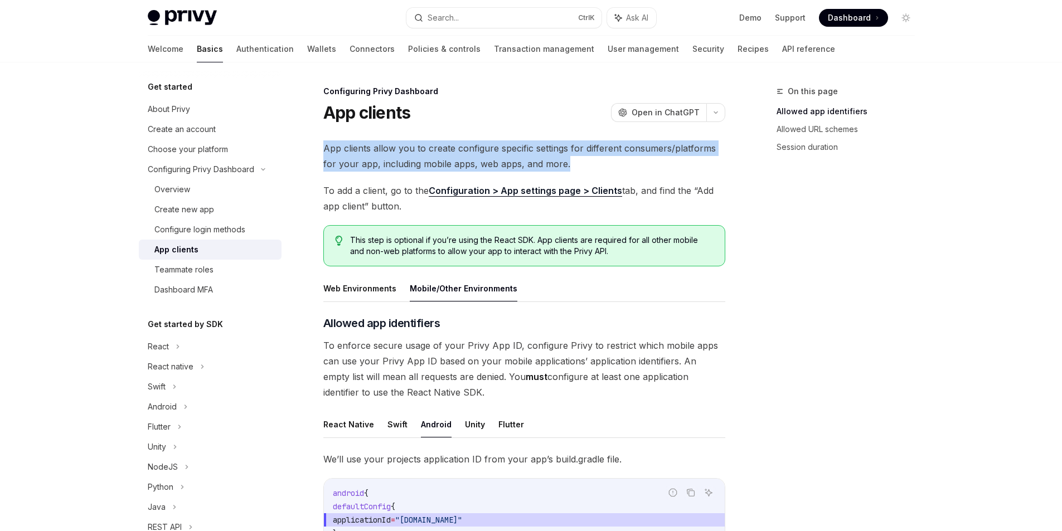
drag, startPoint x: 576, startPoint y: 161, endPoint x: 326, endPoint y: 151, distance: 250.0
click at [326, 151] on span "App clients allow you to create configure specific settings for different consu…" at bounding box center [524, 156] width 402 height 31
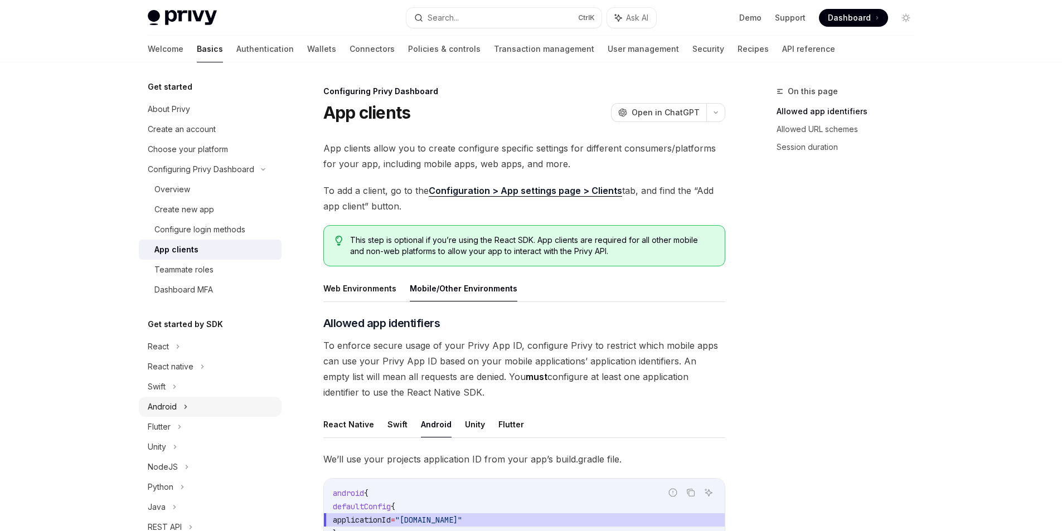
click at [175, 405] on div "Android" at bounding box center [162, 406] width 29 height 13
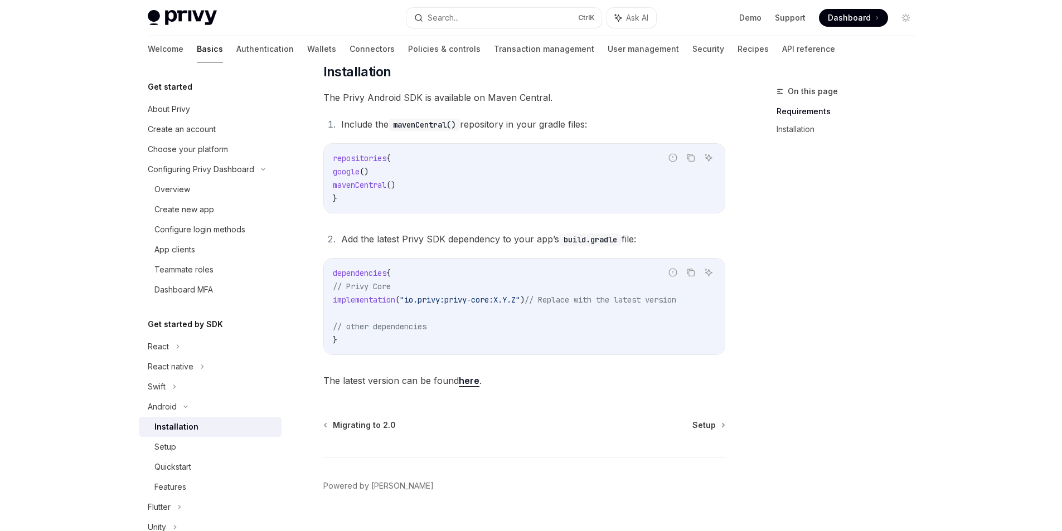
scroll to position [194, 0]
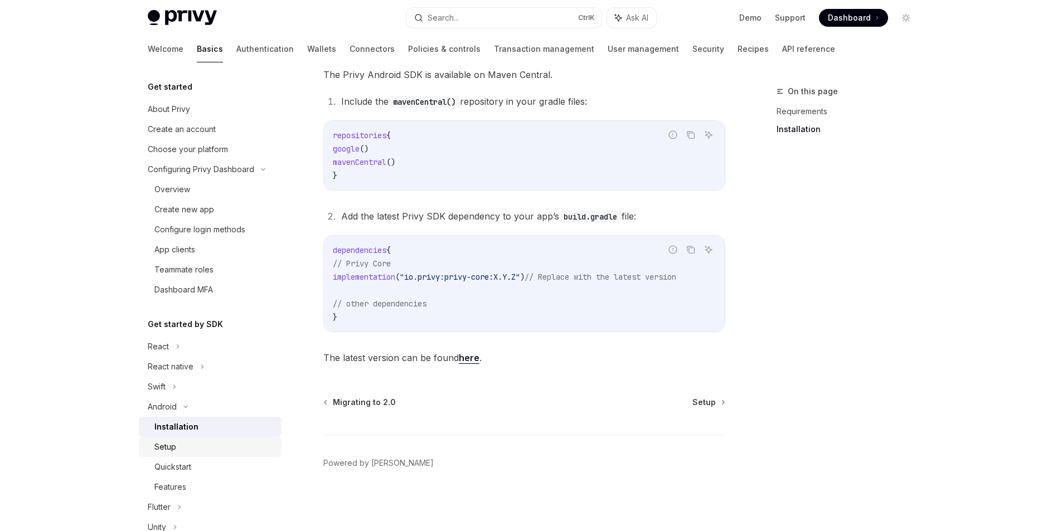
click at [188, 453] on div "Setup" at bounding box center [214, 447] width 120 height 13
type textarea "*"
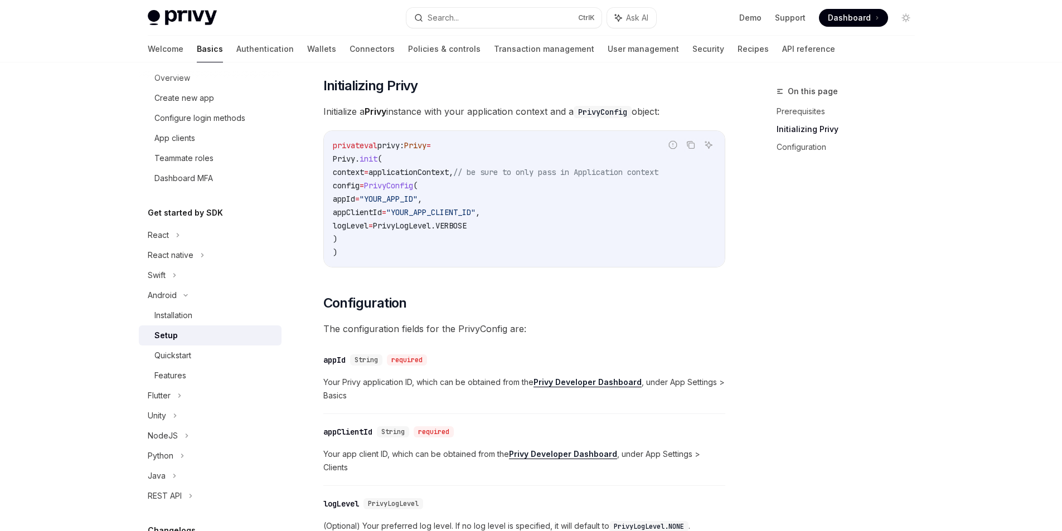
scroll to position [480, 0]
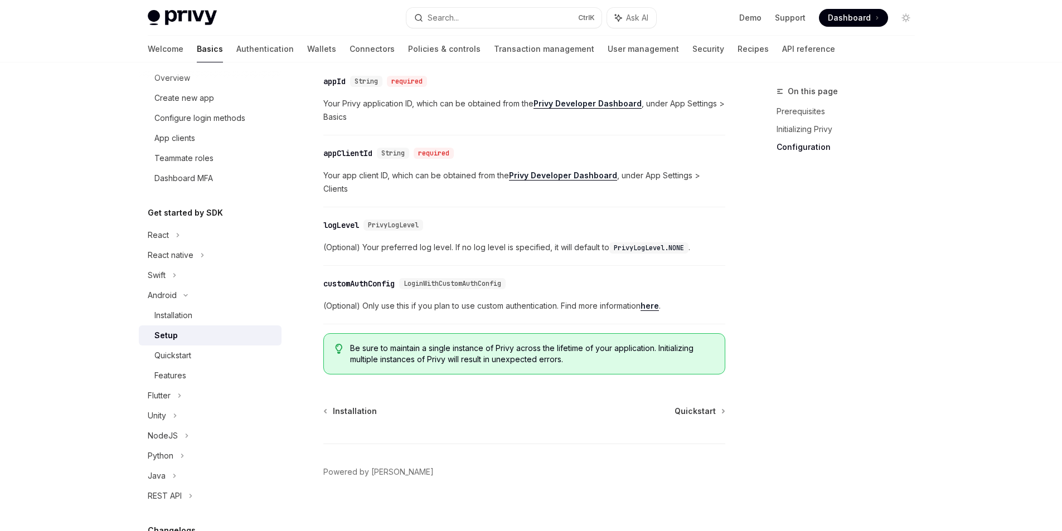
click at [809, 229] on div "On this page Prerequisites Initializing Privy Configuration" at bounding box center [839, 308] width 170 height 447
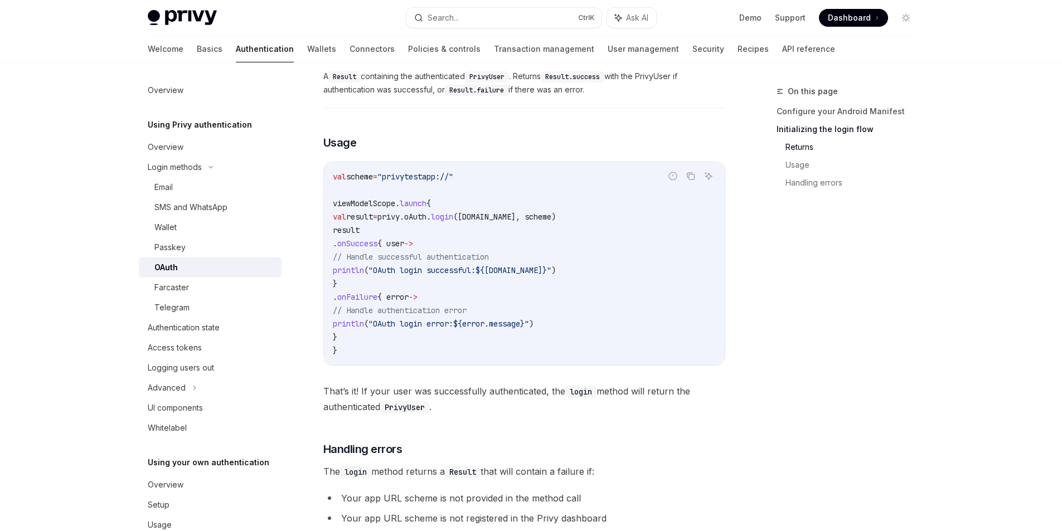
scroll to position [26, 0]
